Goal: Use online tool/utility: Utilize a website feature to perform a specific function

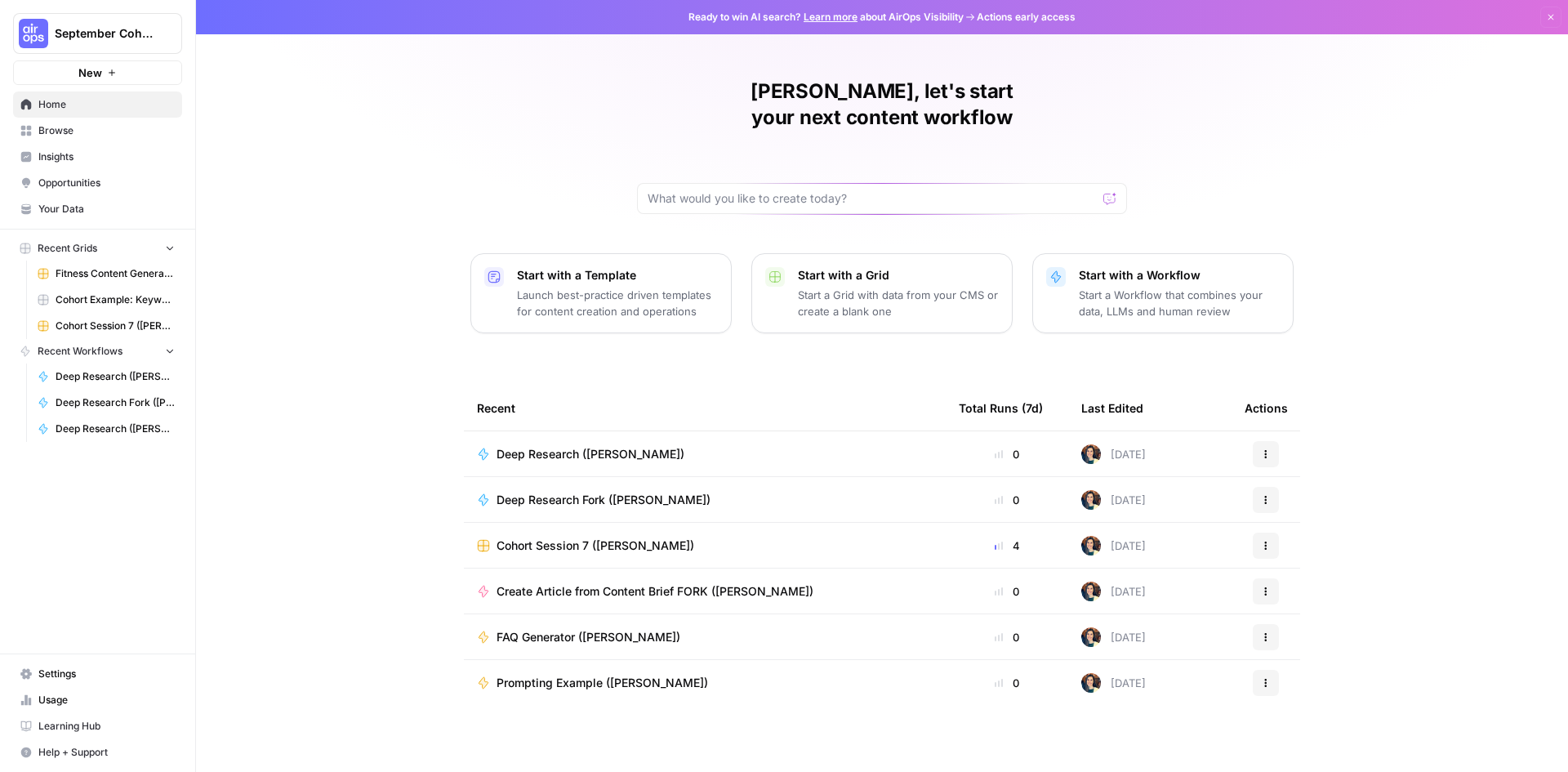
click at [44, 130] on span "Browse" at bounding box center [106, 130] width 136 height 15
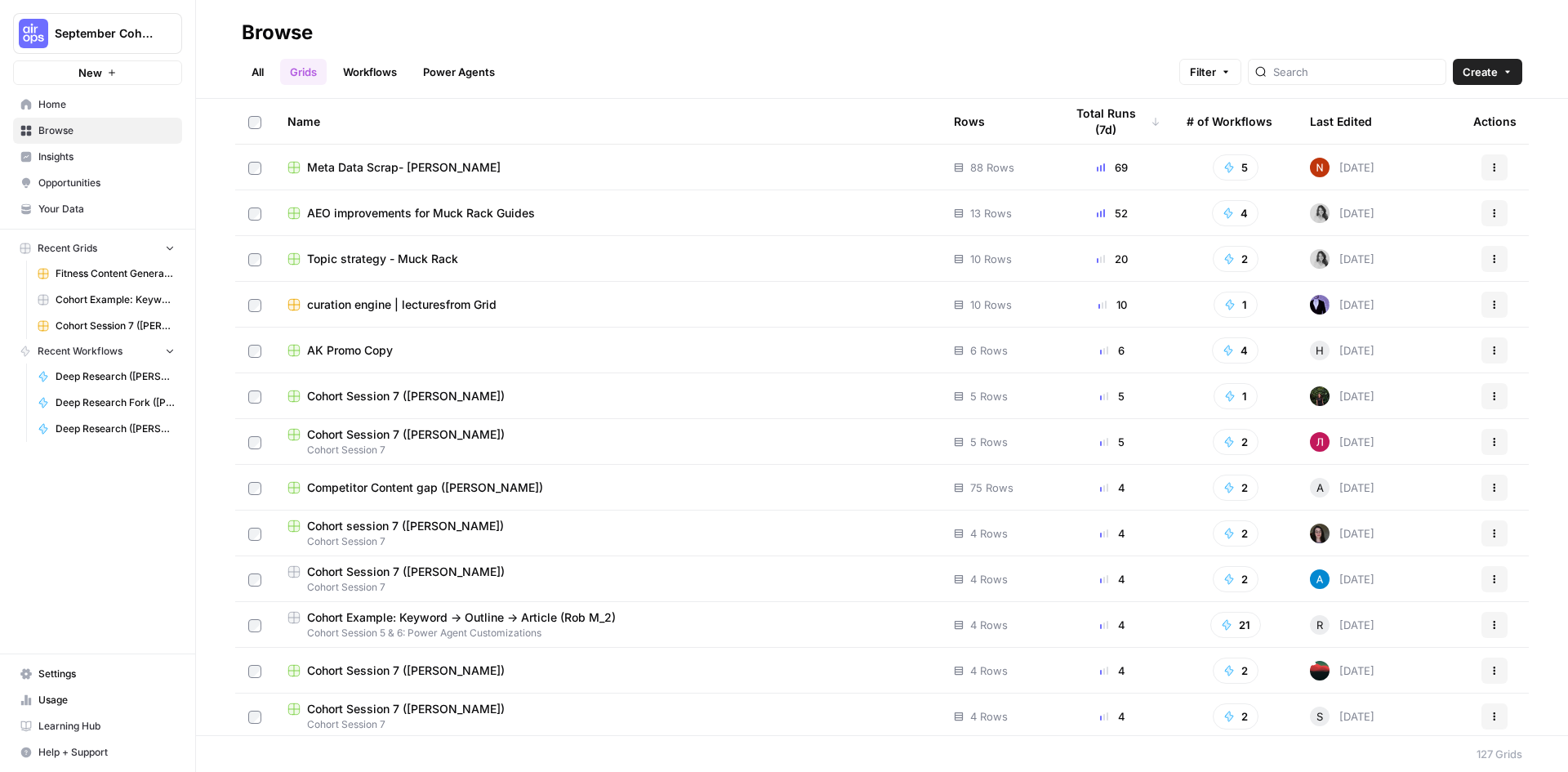
click at [125, 275] on span "Fitness Content Generator ([PERSON_NAME])" at bounding box center [115, 273] width 119 height 15
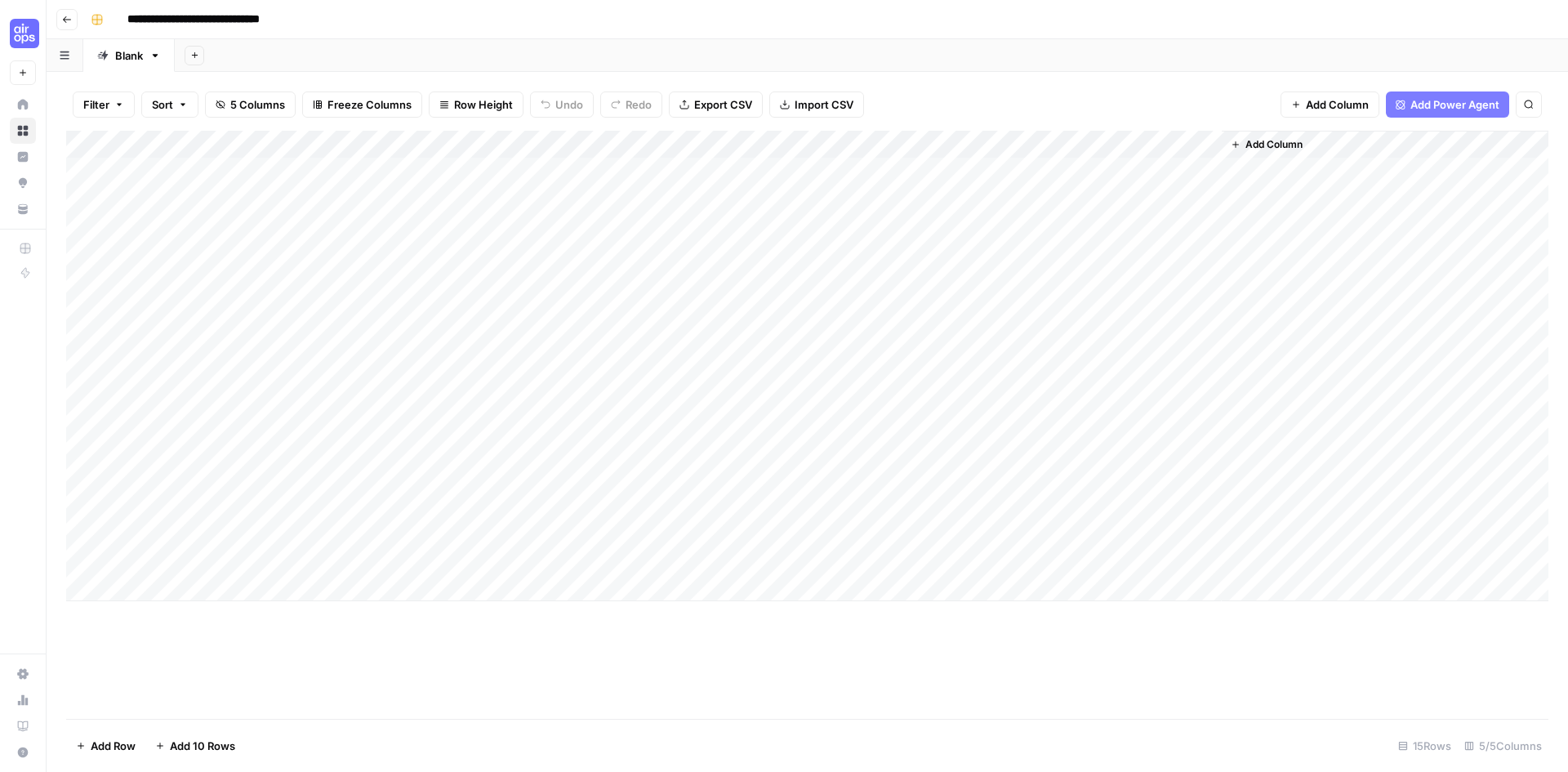
click at [980, 143] on div "Add Column" at bounding box center [807, 366] width 1483 height 470
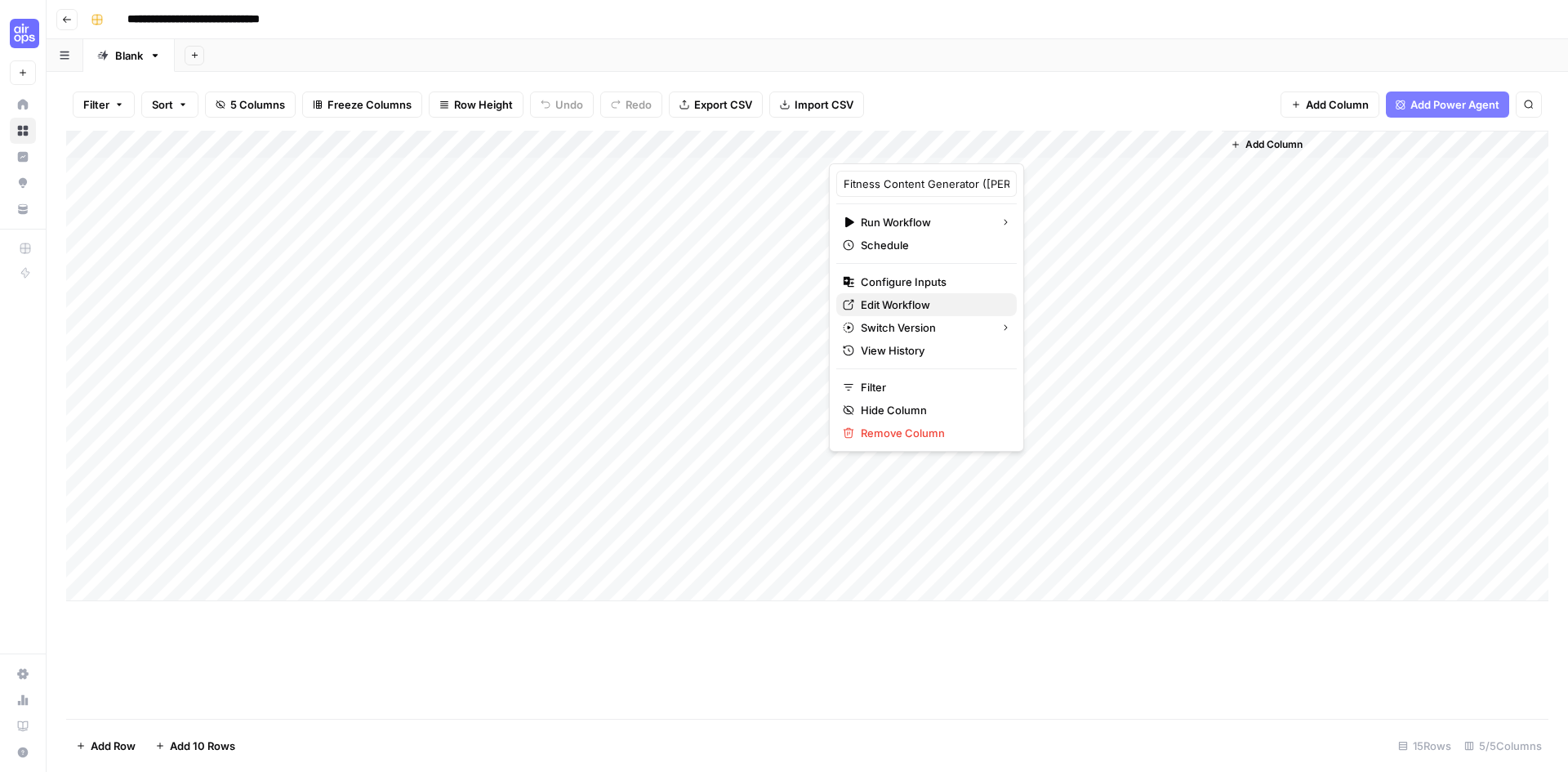
click at [936, 301] on span "Edit Workflow" at bounding box center [932, 304] width 143 height 16
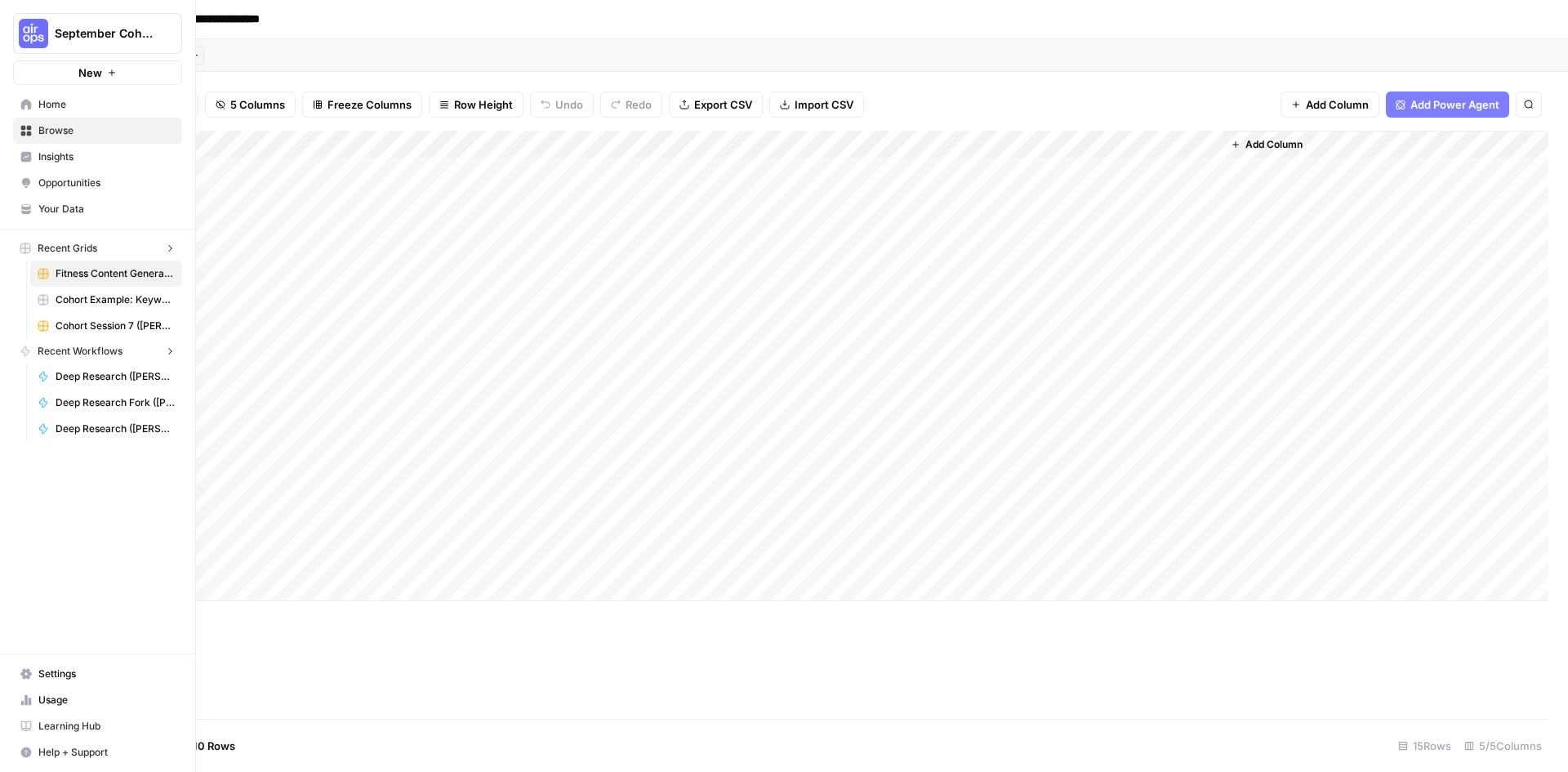
click at [20, 24] on img "Workspace: September Cohort" at bounding box center [34, 34] width 30 height 29
click at [86, 152] on span "Benchmark Email" at bounding box center [157, 148] width 216 height 16
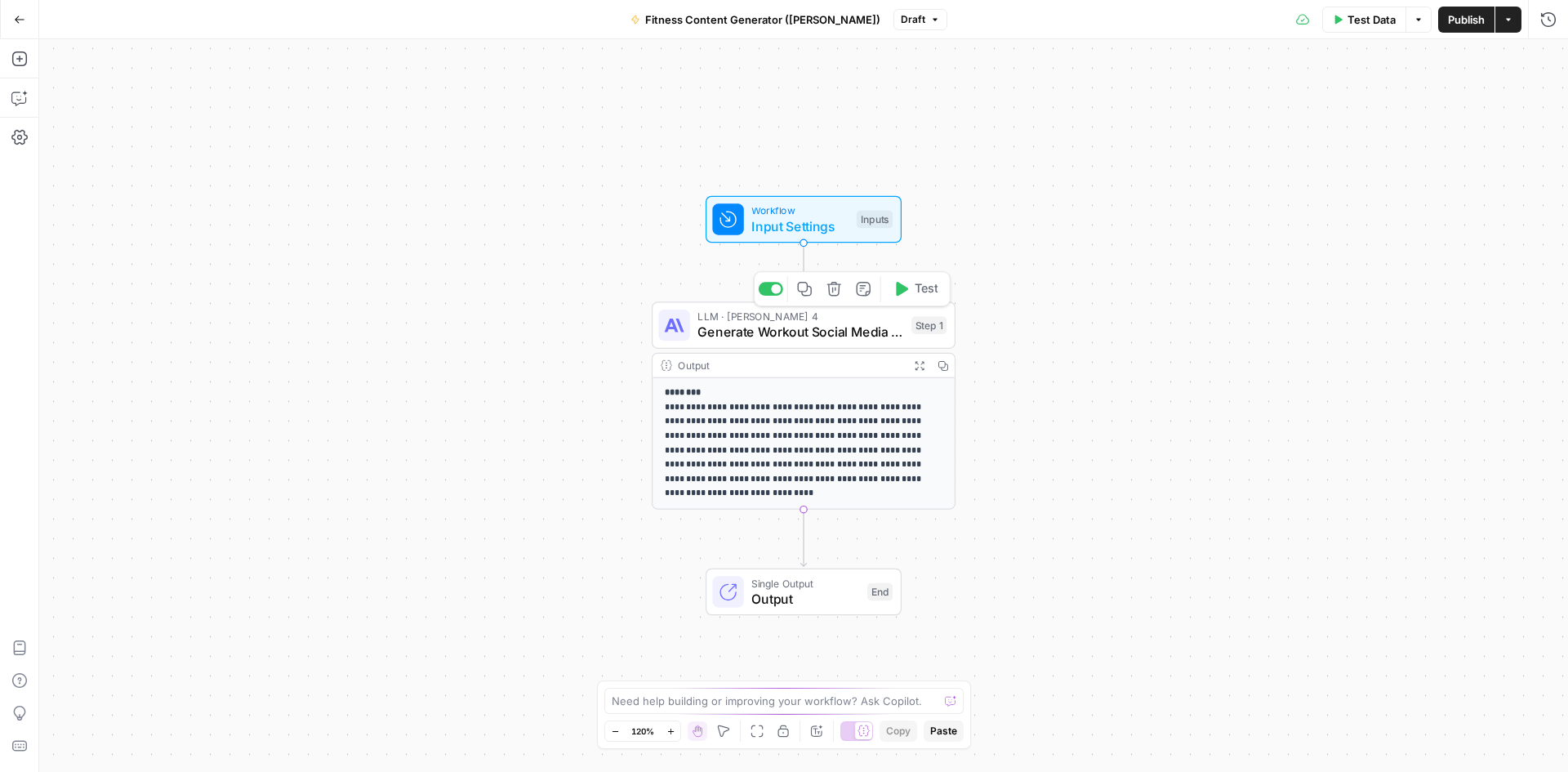
click at [774, 334] on span "Generate Workout Social Media Content" at bounding box center [800, 332] width 206 height 20
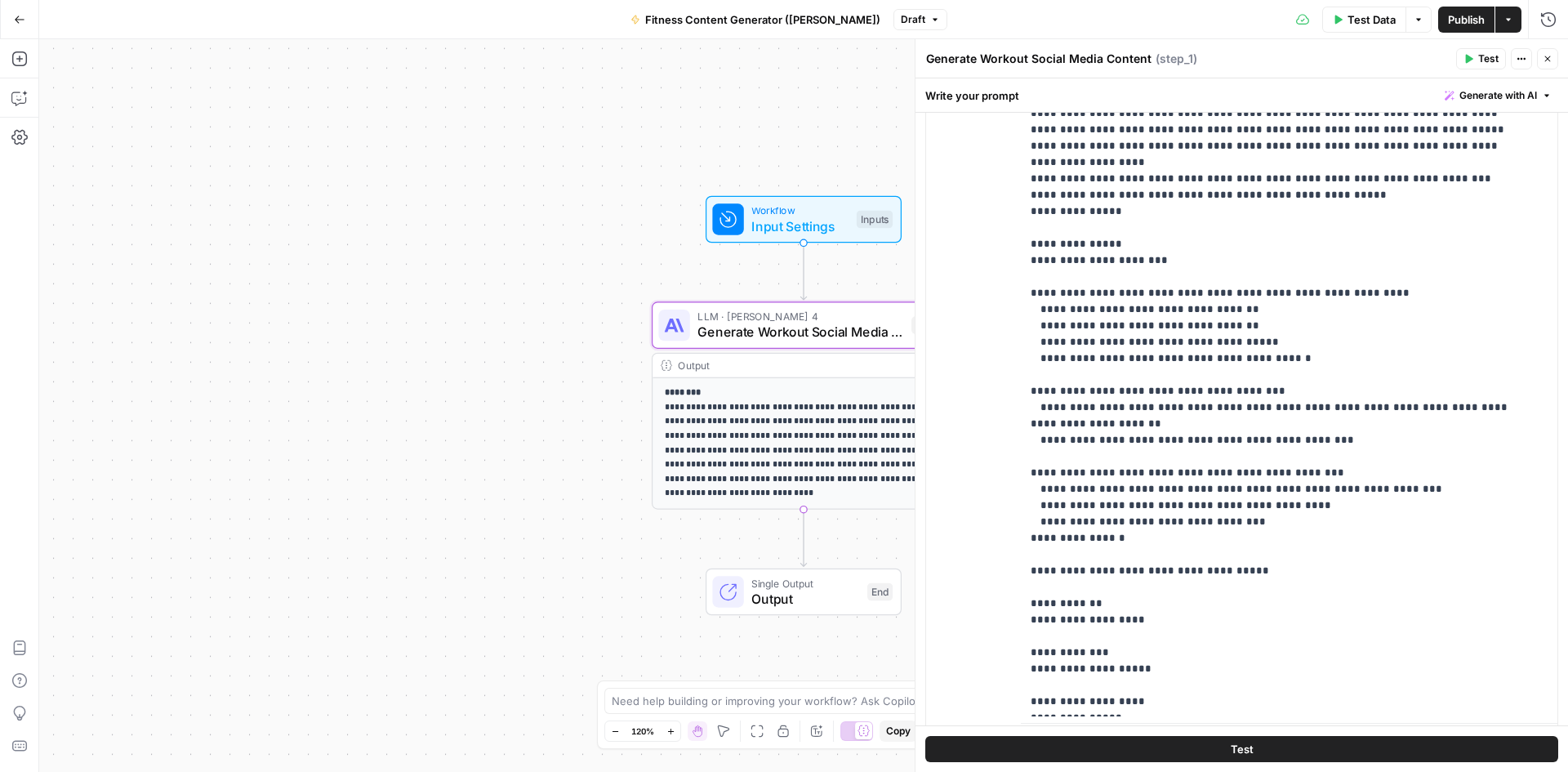
scroll to position [327, 0]
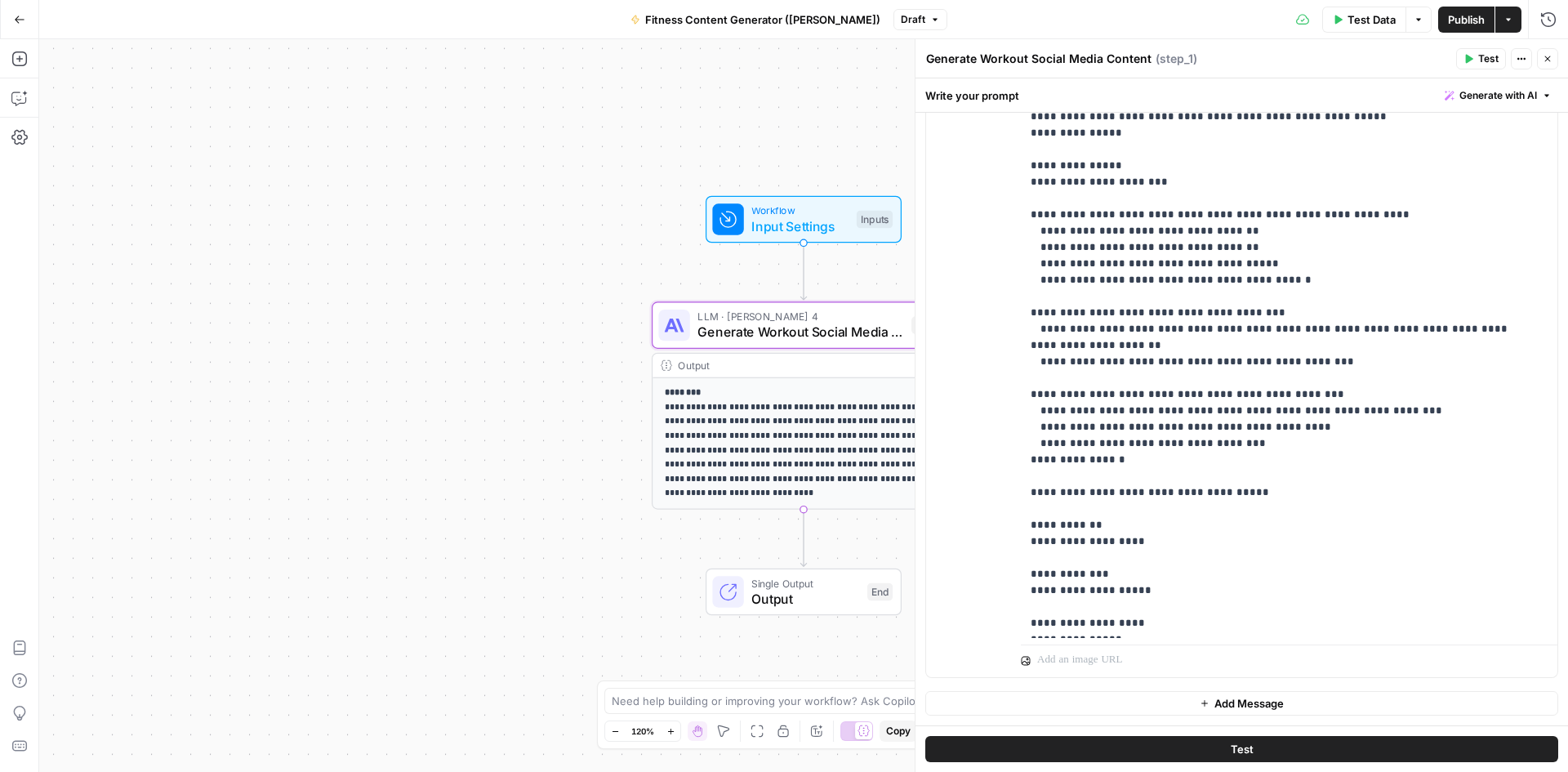
click at [24, 26] on button "Go Back" at bounding box center [20, 20] width 30 height 29
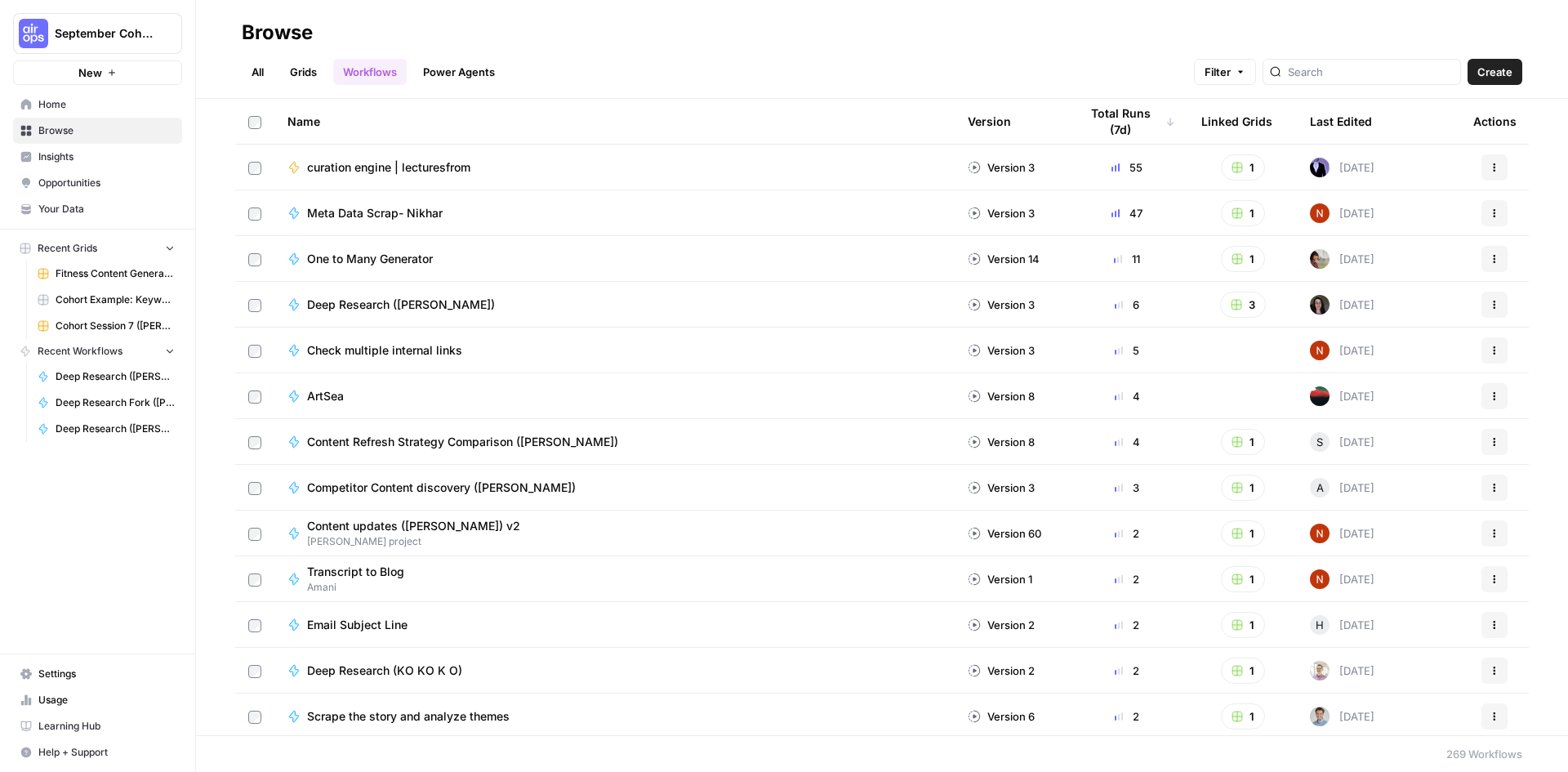
click at [1349, 62] on div at bounding box center [1361, 72] width 199 height 26
type input "[PERSON_NAME]"
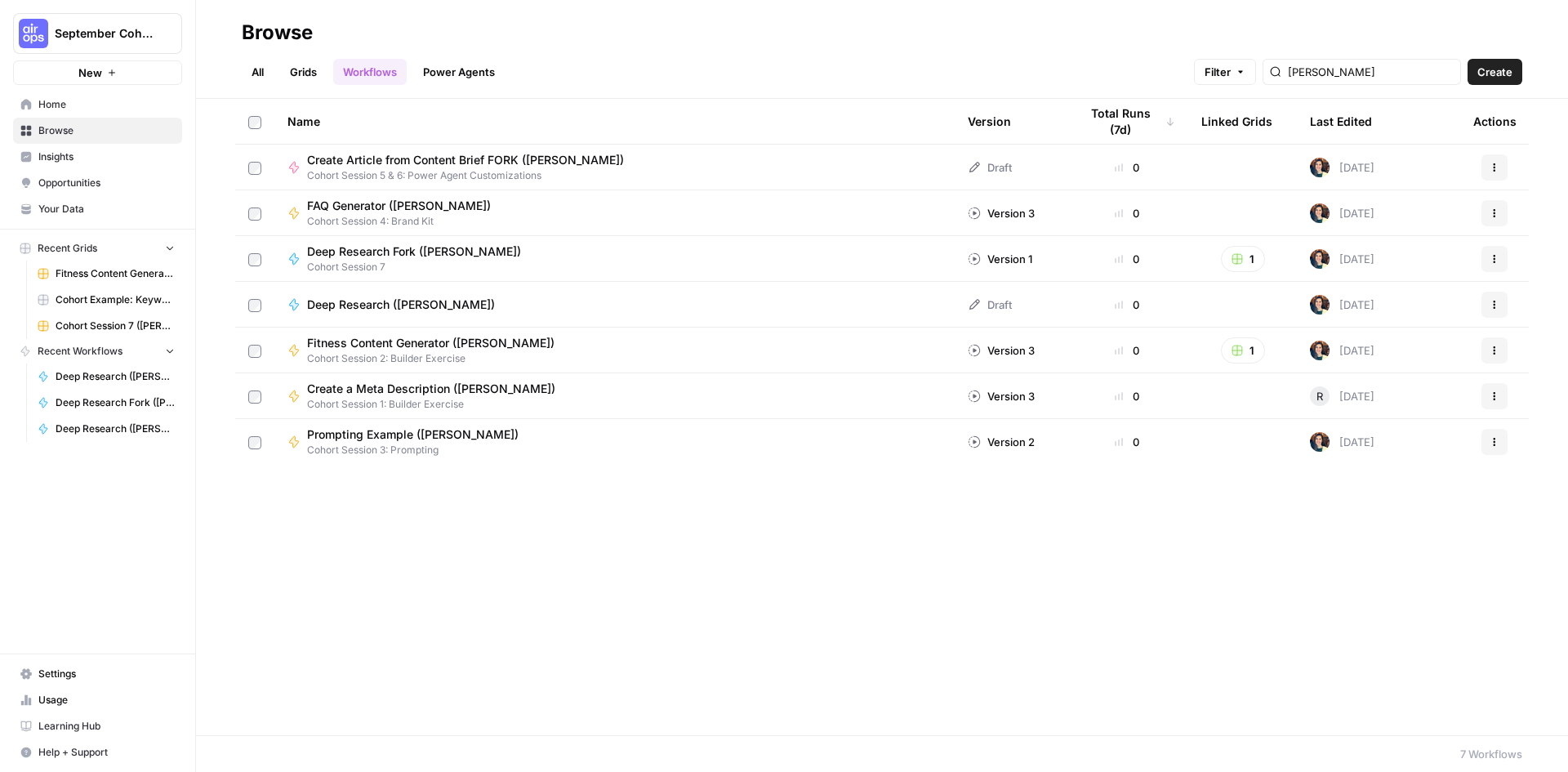
click at [390, 206] on span "FAQ Generator ([PERSON_NAME])" at bounding box center [399, 206] width 184 height 16
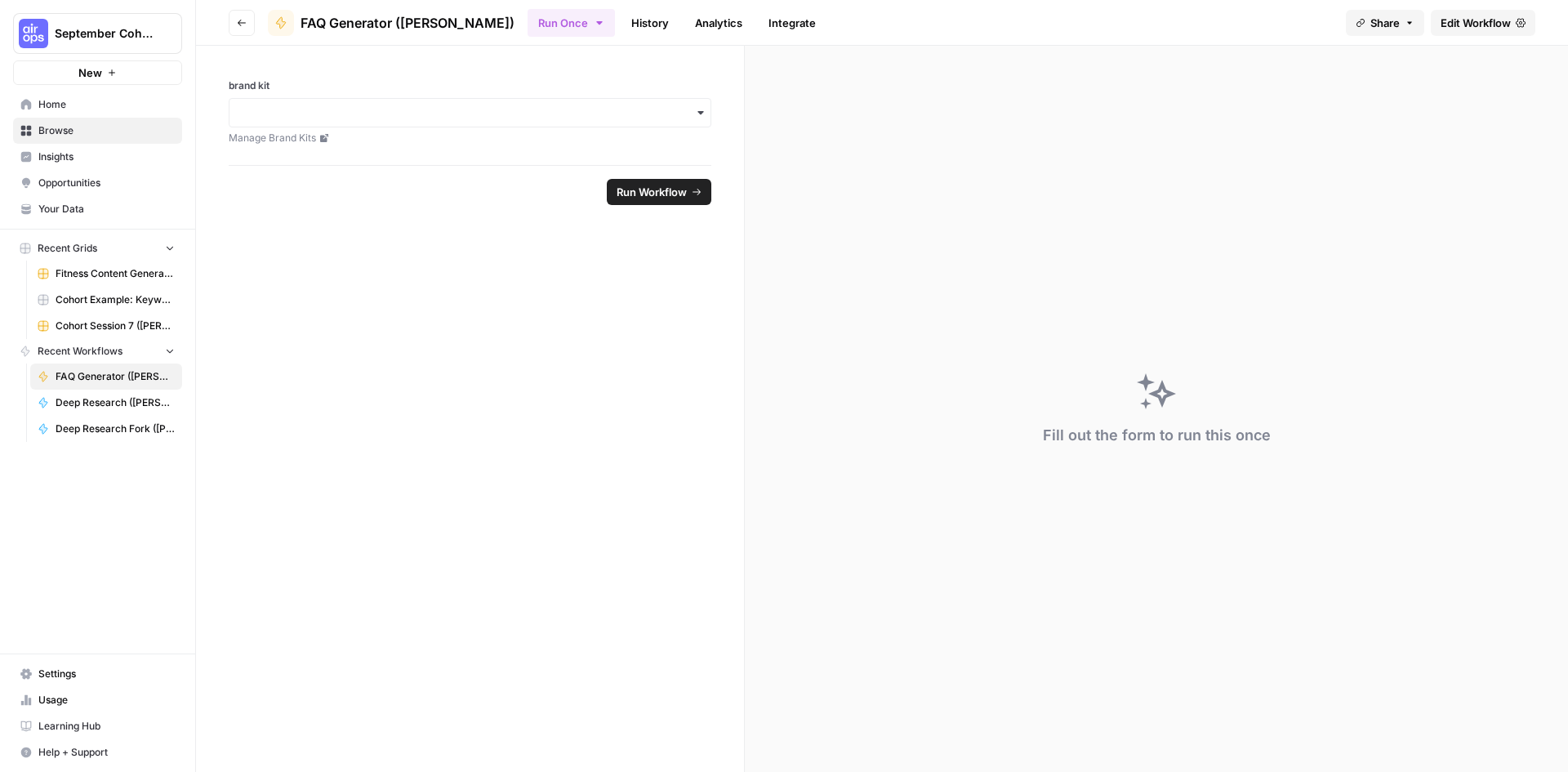
click at [1447, 22] on span "Edit Workflow" at bounding box center [1476, 23] width 70 height 16
